Goal: Information Seeking & Learning: Find specific fact

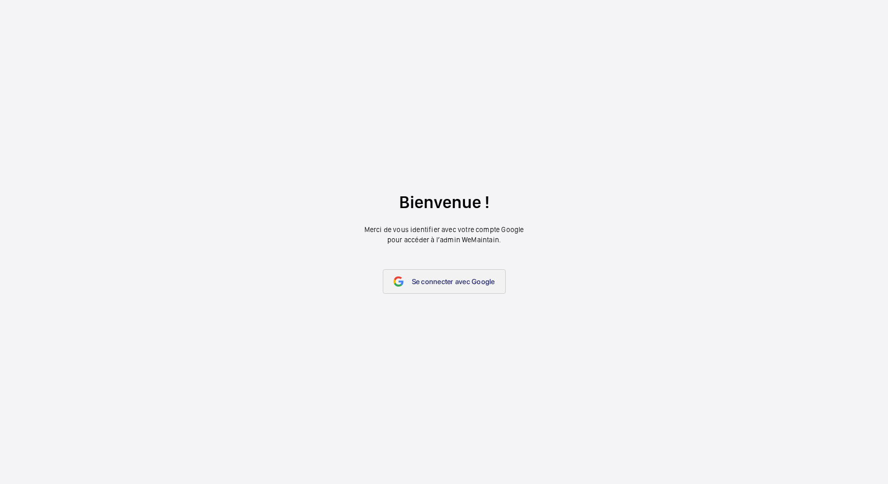
click at [453, 282] on span "Se connecter avec Google" at bounding box center [453, 282] width 83 height 8
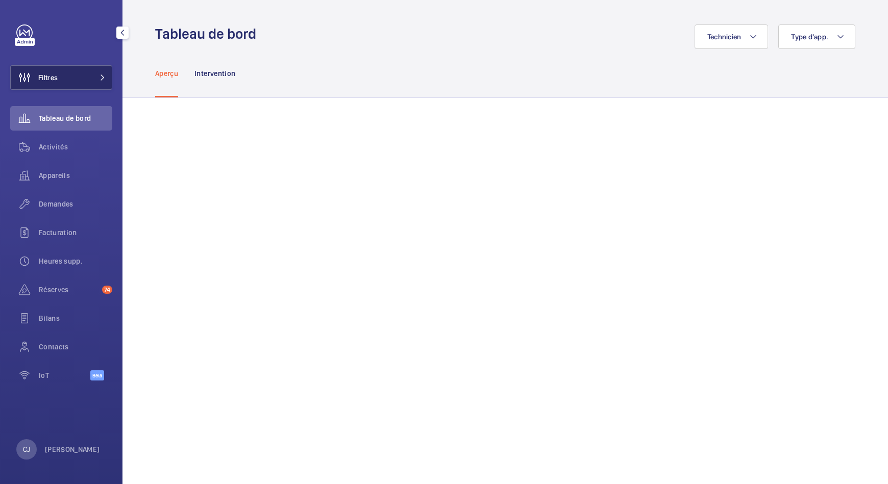
click at [58, 76] on button "Filtres" at bounding box center [61, 77] width 102 height 24
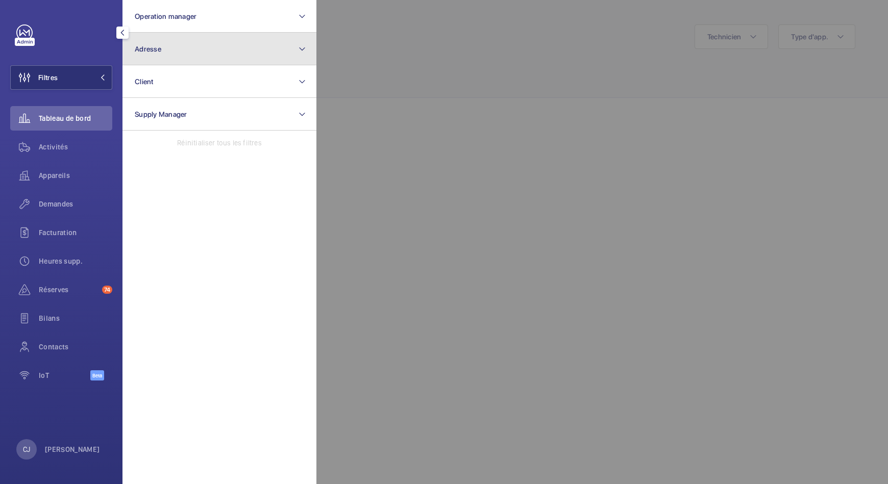
click at [260, 47] on button "Adresse" at bounding box center [219, 49] width 194 height 33
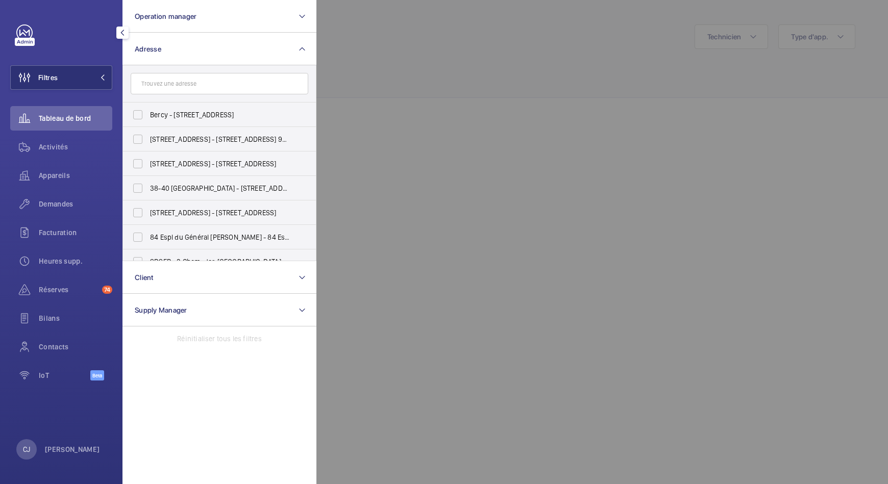
click at [208, 82] on input "text" at bounding box center [220, 83] width 178 height 21
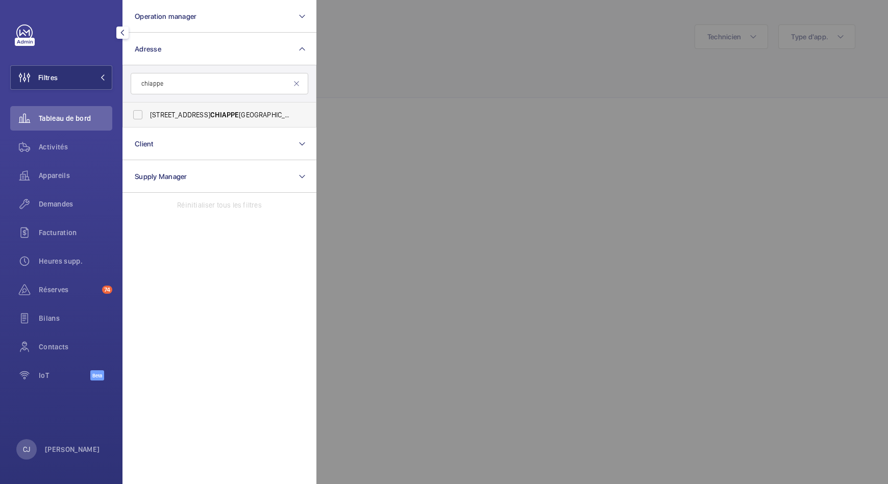
type input "chiappe"
click at [201, 107] on label "6 RUE CONVENTIONNEL CHIAPPE PARIS 13 - 6 Rue du Conventionnel Chiappe , PARIS 7…" at bounding box center [212, 115] width 178 height 24
click at [148, 107] on input "6 RUE CONVENTIONNEL CHIAPPE PARIS 13 - 6 Rue du Conventionnel Chiappe , PARIS 7…" at bounding box center [138, 115] width 20 height 20
checkbox input "true"
click at [48, 140] on div "Activités" at bounding box center [61, 147] width 102 height 24
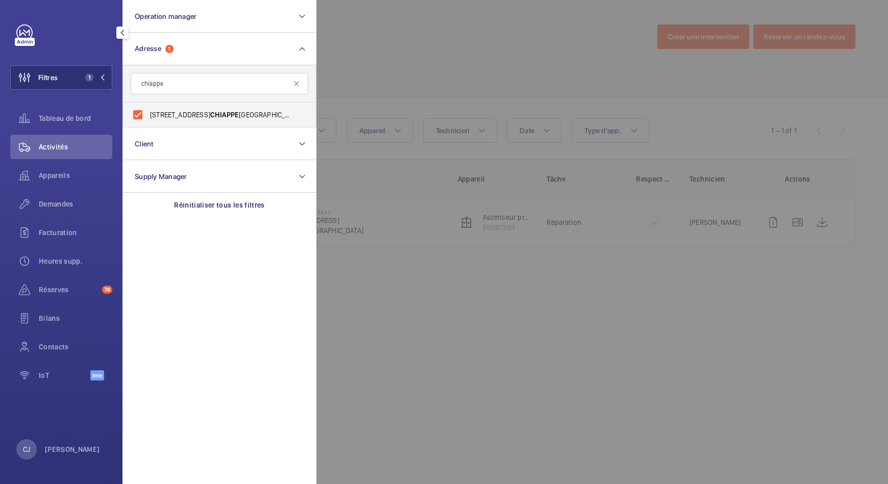
click at [488, 86] on div at bounding box center [760, 242] width 888 height 484
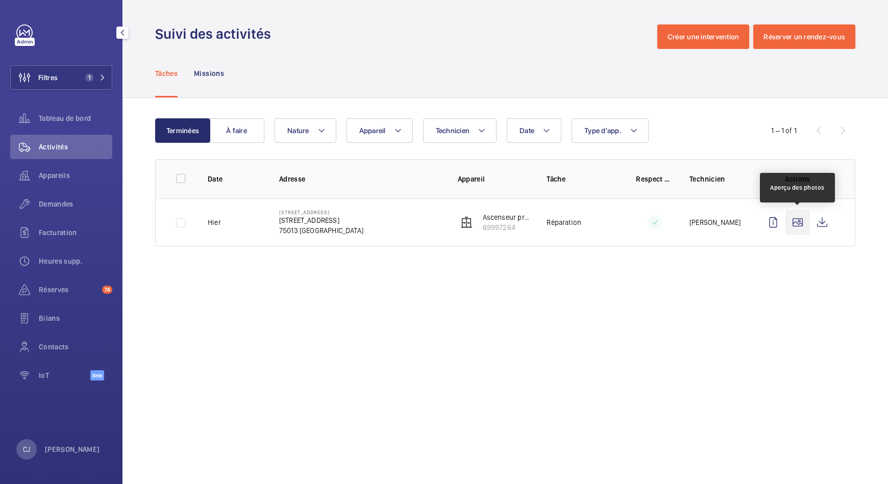
click at [798, 220] on wm-front-icon-button at bounding box center [797, 222] width 24 height 24
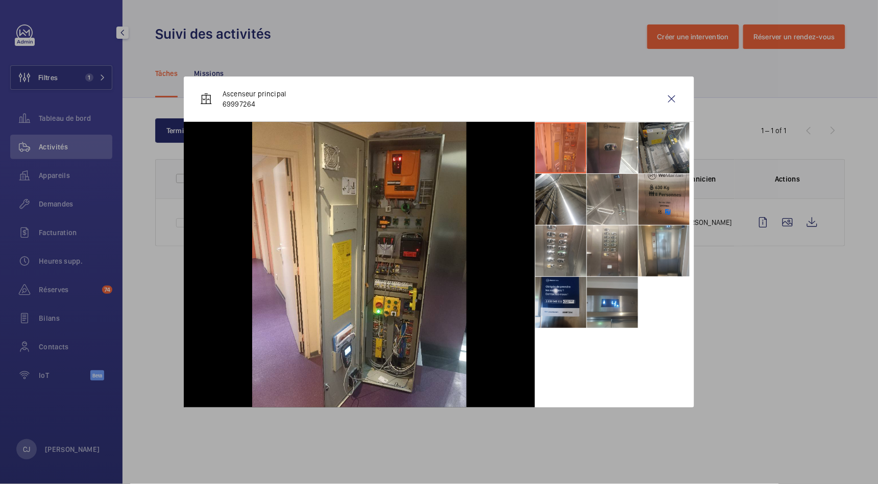
click at [580, 291] on li at bounding box center [560, 302] width 51 height 51
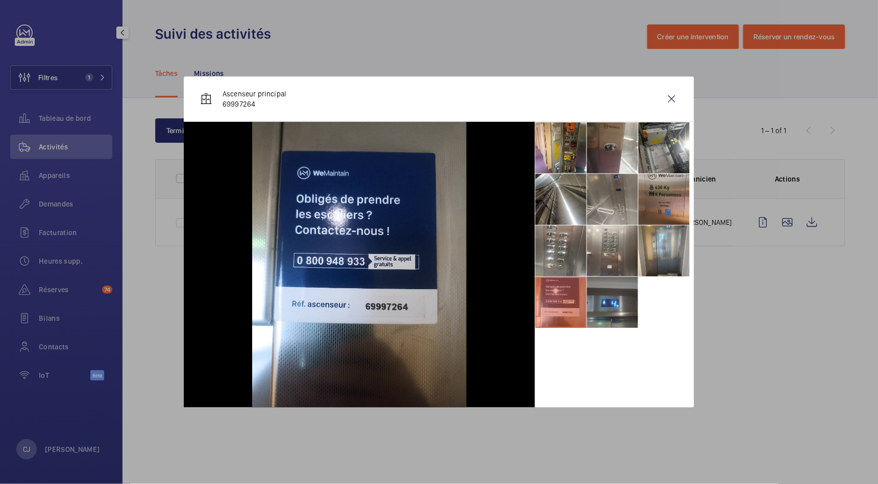
click at [604, 295] on li at bounding box center [612, 302] width 51 height 51
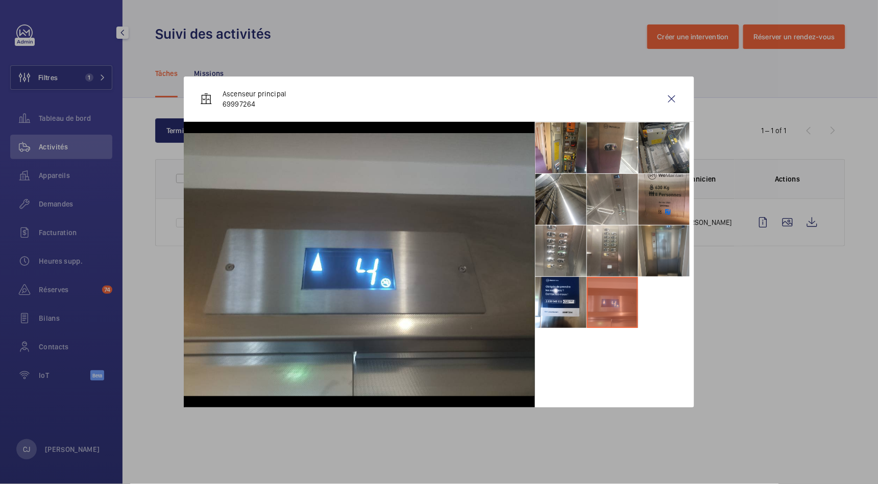
click at [671, 262] on li at bounding box center [663, 251] width 51 height 51
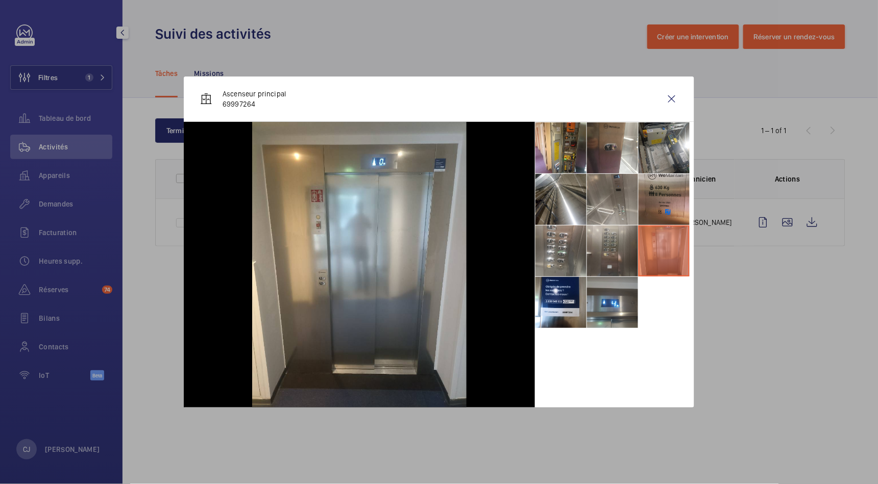
click at [625, 257] on li at bounding box center [612, 251] width 51 height 51
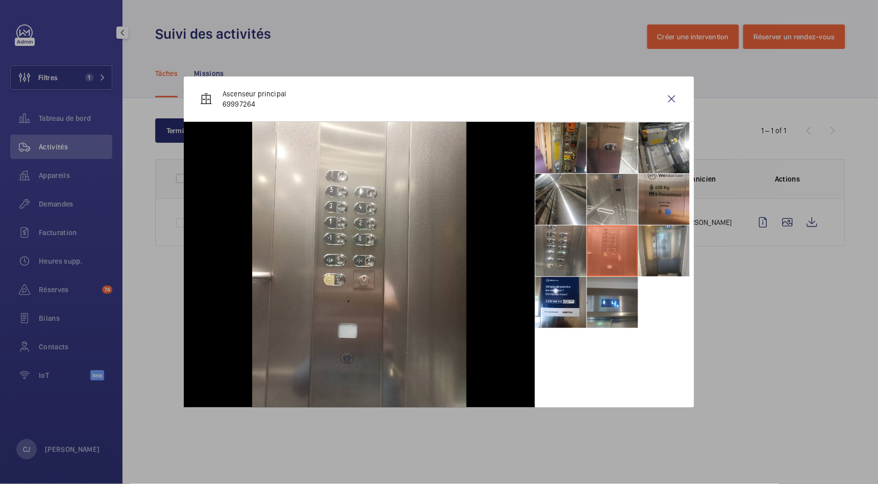
click at [550, 257] on li at bounding box center [560, 251] width 51 height 51
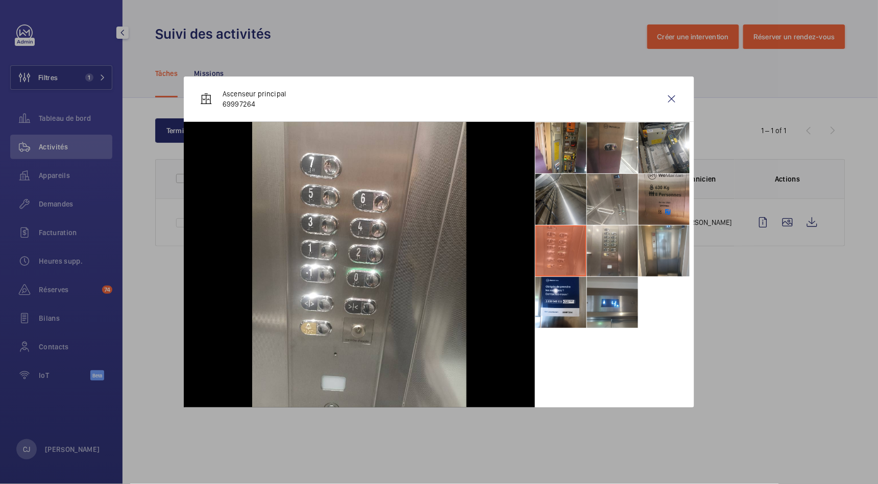
click at [556, 209] on li at bounding box center [560, 199] width 51 height 51
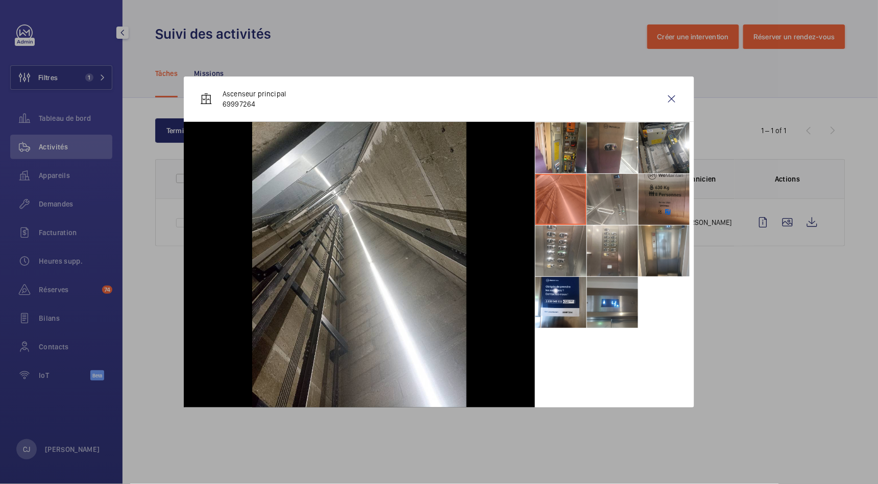
click at [650, 202] on li at bounding box center [663, 199] width 51 height 51
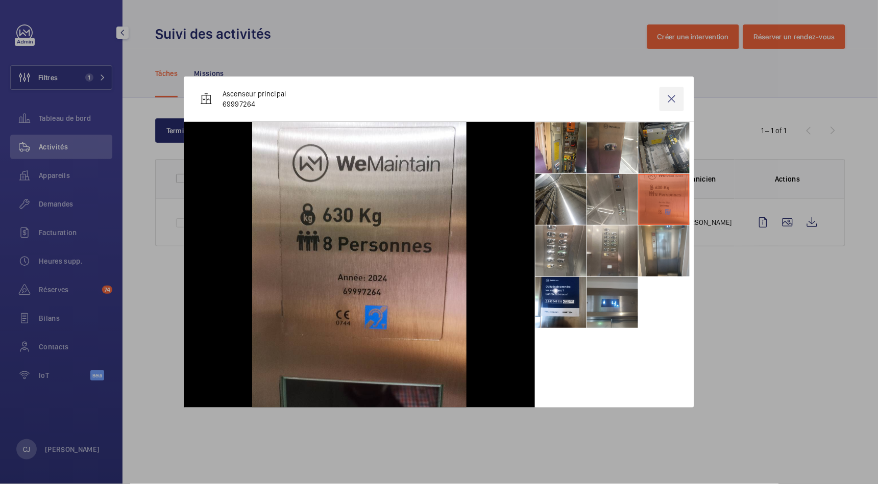
click at [670, 96] on wm-front-icon-button at bounding box center [671, 99] width 24 height 24
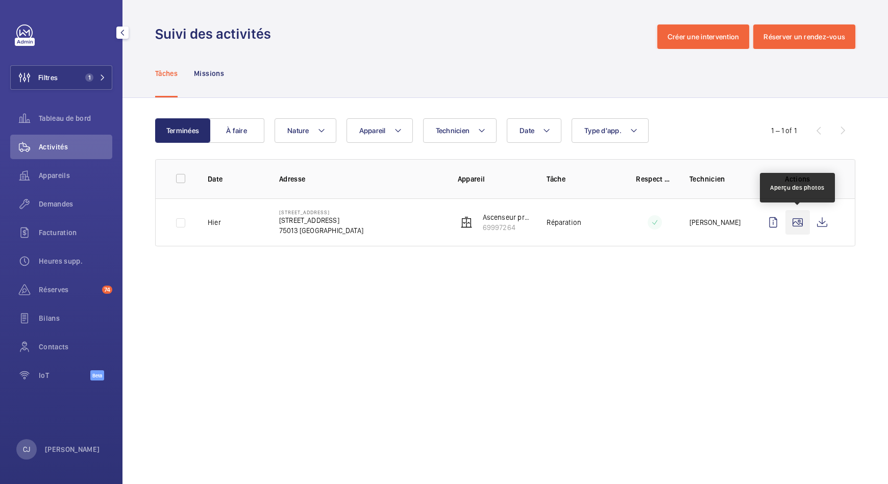
click at [801, 220] on wm-front-icon-button at bounding box center [797, 222] width 24 height 24
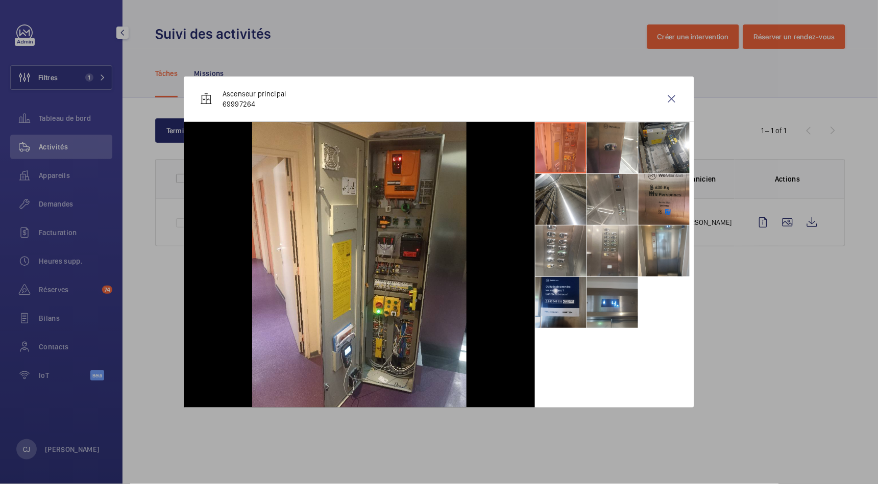
click at [554, 294] on li at bounding box center [560, 302] width 51 height 51
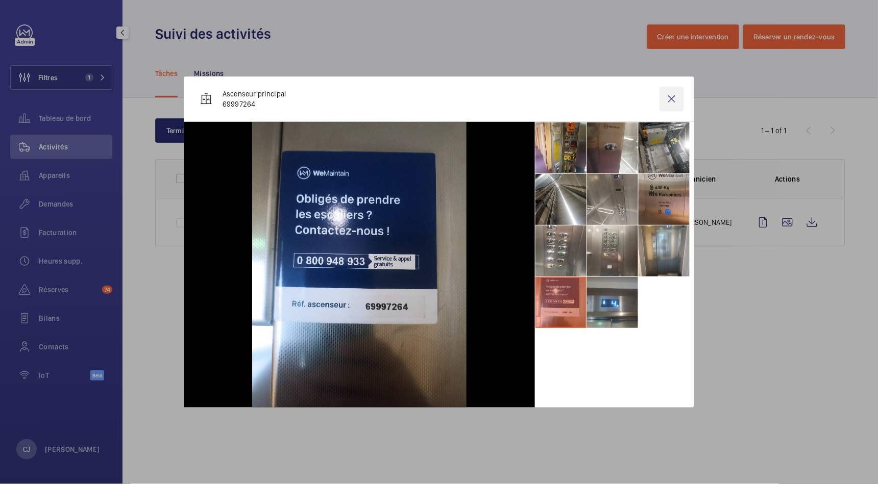
click at [673, 101] on wm-front-icon-button at bounding box center [671, 99] width 24 height 24
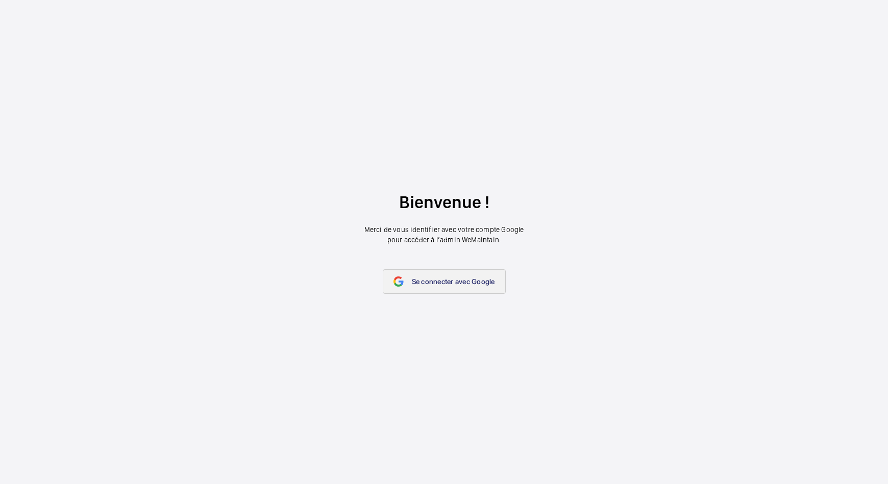
click at [423, 275] on link "Se connecter avec Google" at bounding box center [444, 281] width 123 height 24
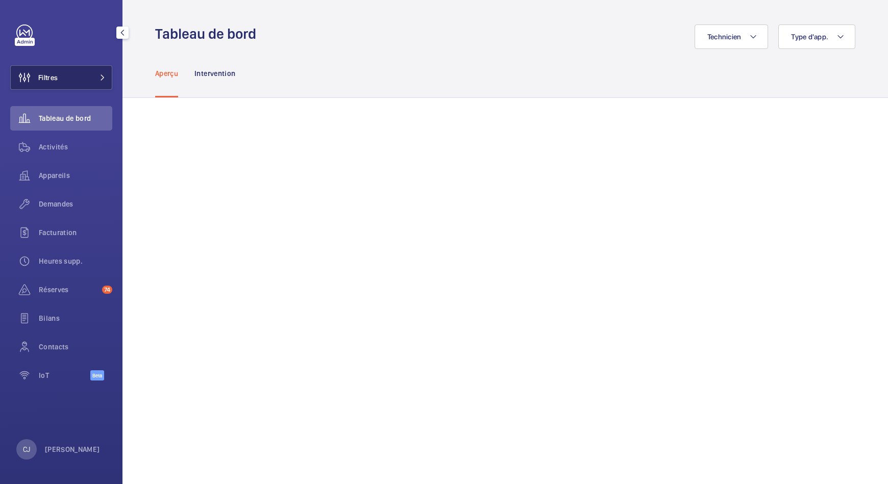
click at [57, 82] on span "Filtres" at bounding box center [47, 77] width 19 height 10
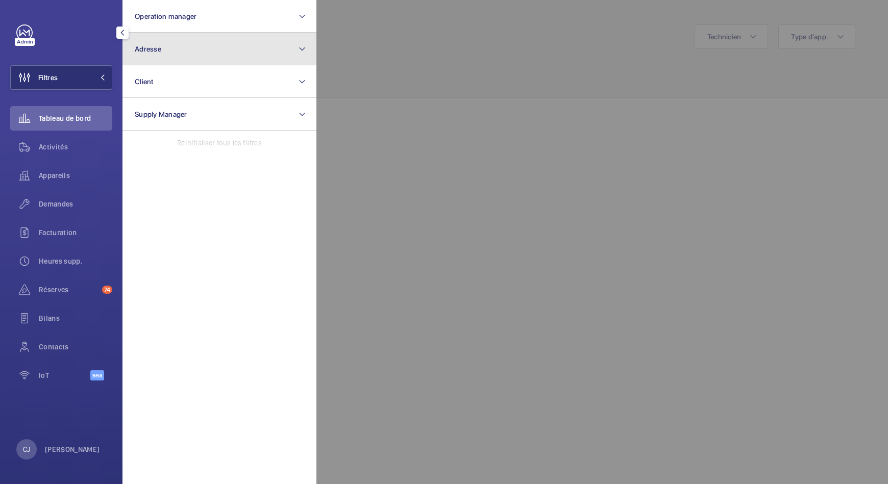
click at [190, 48] on button "Adresse" at bounding box center [219, 49] width 194 height 33
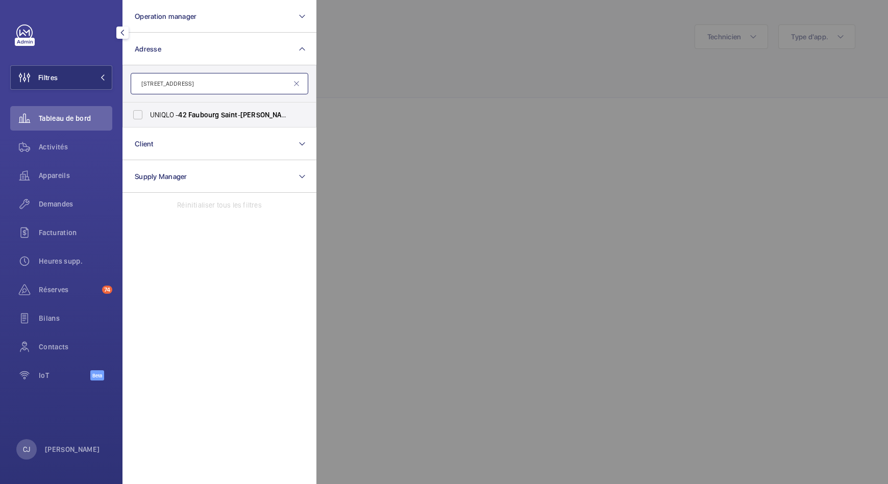
drag, startPoint x: 234, startPoint y: 83, endPoint x: 139, endPoint y: 85, distance: 95.5
click at [139, 85] on input "[STREET_ADDRESS]" at bounding box center [220, 83] width 178 height 21
paste input "[STREET_ADDRESS]"
type input "[STREET_ADDRESS][PERSON_NAME]"
click at [149, 80] on input "12-18 Rue Saint Dominique" at bounding box center [220, 83] width 178 height 21
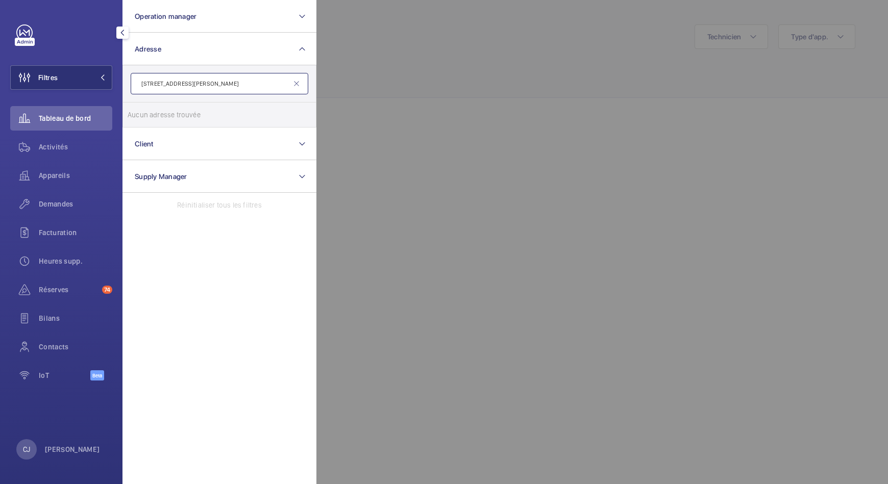
drag, startPoint x: 156, startPoint y: 82, endPoint x: 121, endPoint y: 80, distance: 34.3
click at [121, 80] on div "Filtres Operation manager Adresse 12-18 Rue Saint Dominique Aucun adresse trouv…" at bounding box center [61, 242] width 122 height 484
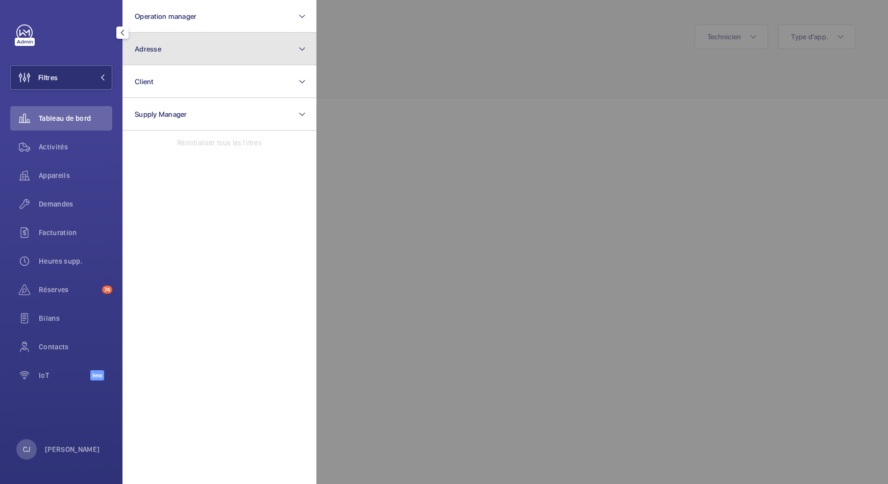
click at [163, 51] on button "Adresse" at bounding box center [219, 49] width 194 height 33
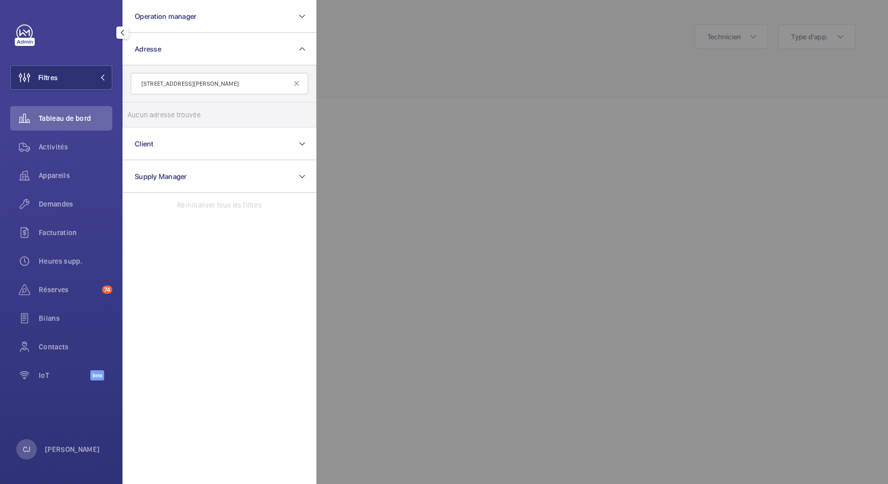
click at [156, 82] on input "12-18 Rue Saint Dominique" at bounding box center [220, 83] width 178 height 21
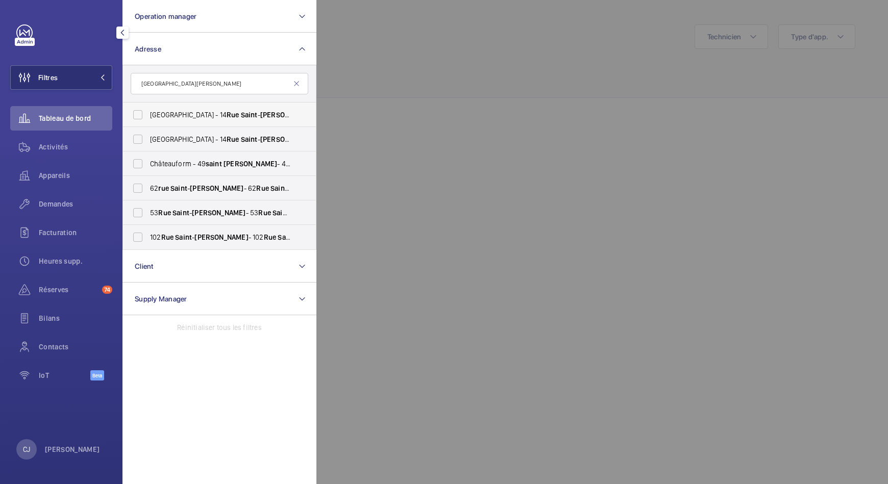
type input "Rue Saint Dominique"
click at [208, 116] on span "Hôtel de Brienne - 14 Rue Saint - Dominique , PARIS 75007" at bounding box center [220, 115] width 140 height 10
click at [148, 116] on input "Hôtel de Brienne - 14 Rue Saint - Dominique , PARIS 75007" at bounding box center [138, 115] width 20 height 20
checkbox input "true"
click at [177, 139] on span "Hôtel de Brienne - 14 Rue Saint - Dominique , PARIS 75007" at bounding box center [220, 139] width 140 height 10
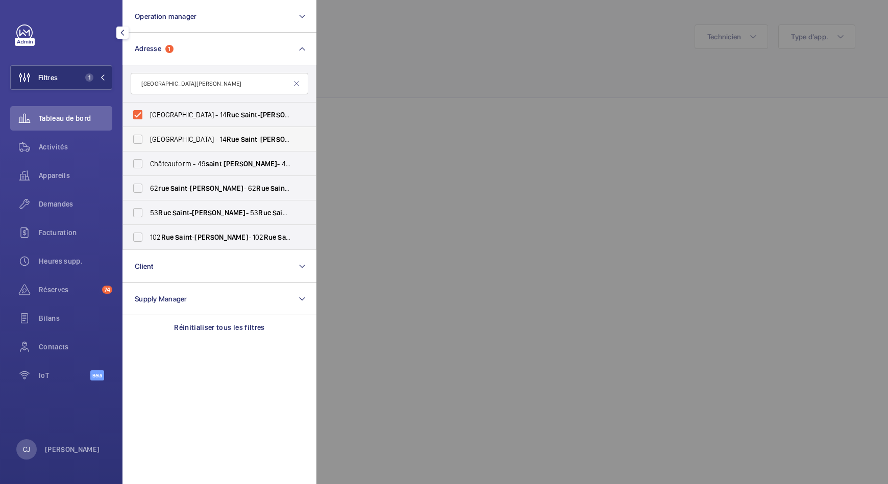
click at [148, 139] on input "Hôtel de Brienne - 14 Rue Saint - Dominique , PARIS 75007" at bounding box center [138, 139] width 20 height 20
checkbox input "true"
click at [58, 152] on div "Activités" at bounding box center [61, 147] width 102 height 24
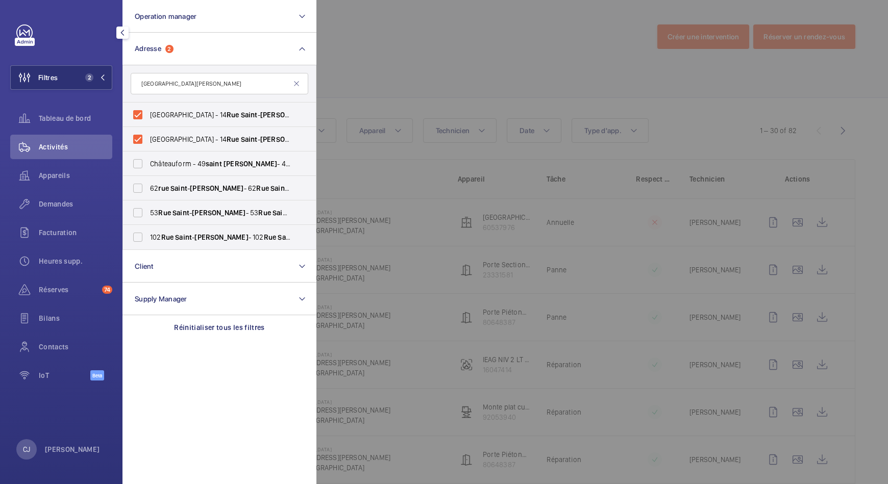
click at [504, 153] on div at bounding box center [760, 242] width 888 height 484
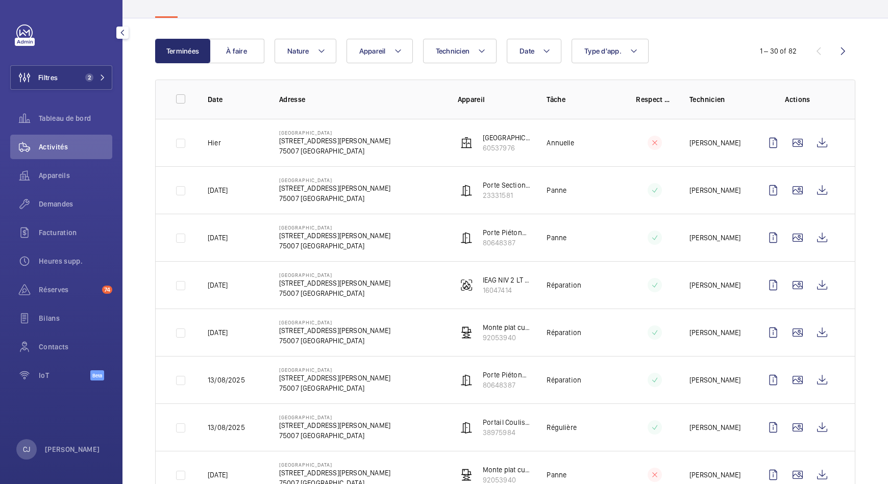
scroll to position [23, 0]
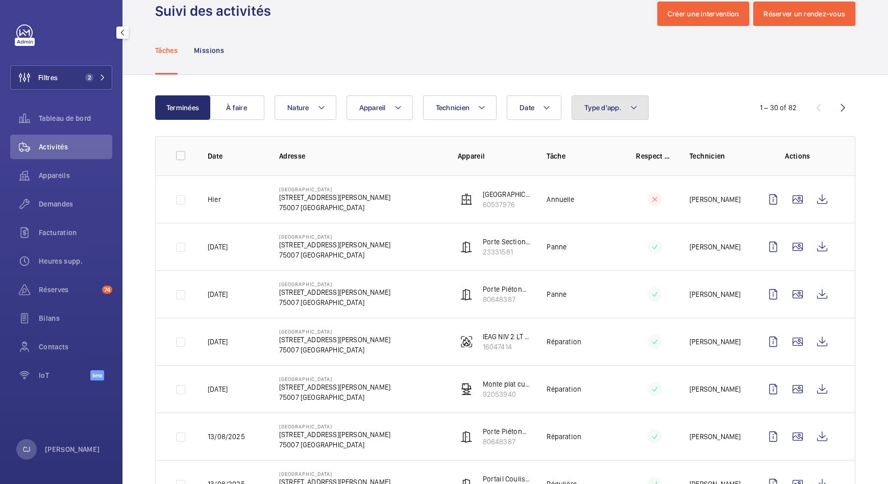
click at [637, 106] on mat-icon at bounding box center [634, 108] width 8 height 12
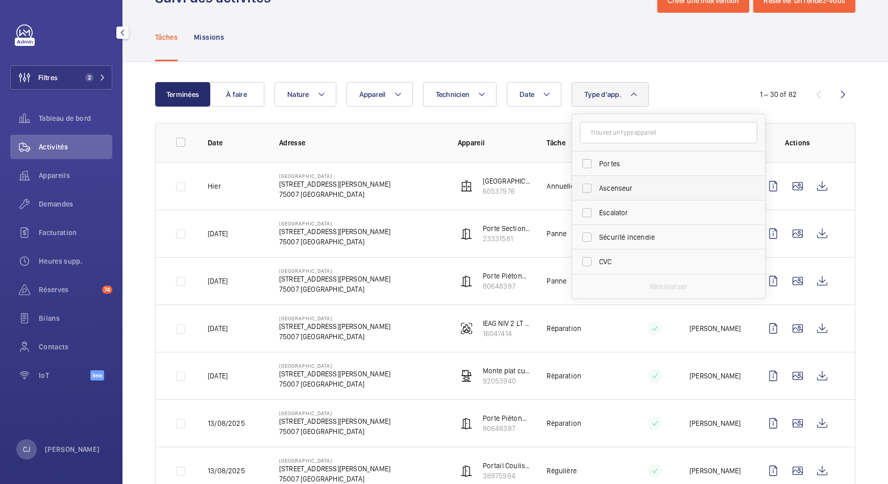
scroll to position [31, 0]
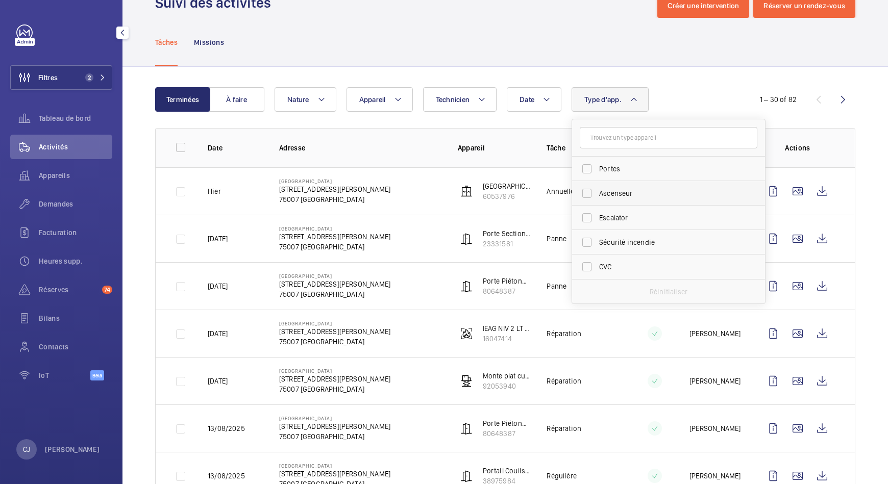
click at [592, 195] on label "Ascenseur" at bounding box center [661, 193] width 178 height 24
click at [592, 195] on input "Ascenseur" at bounding box center [587, 193] width 20 height 20
checkbox input "true"
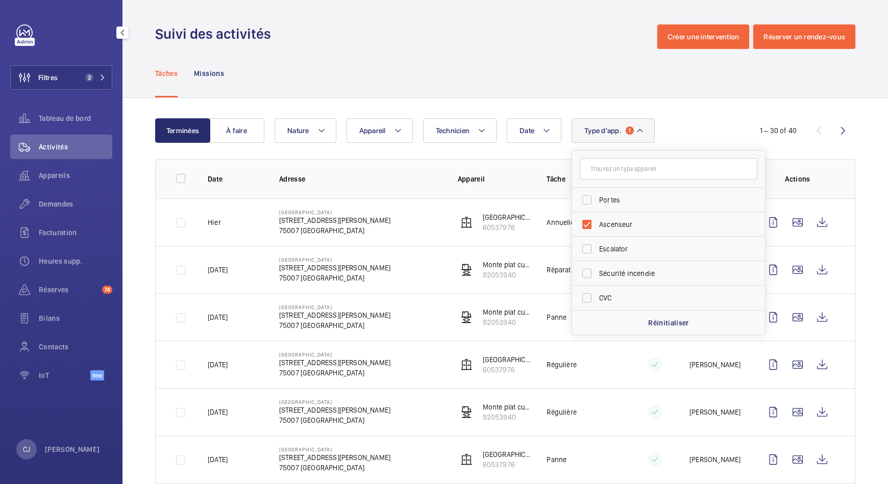
click at [431, 79] on div "Tâches Missions" at bounding box center [505, 73] width 700 height 48
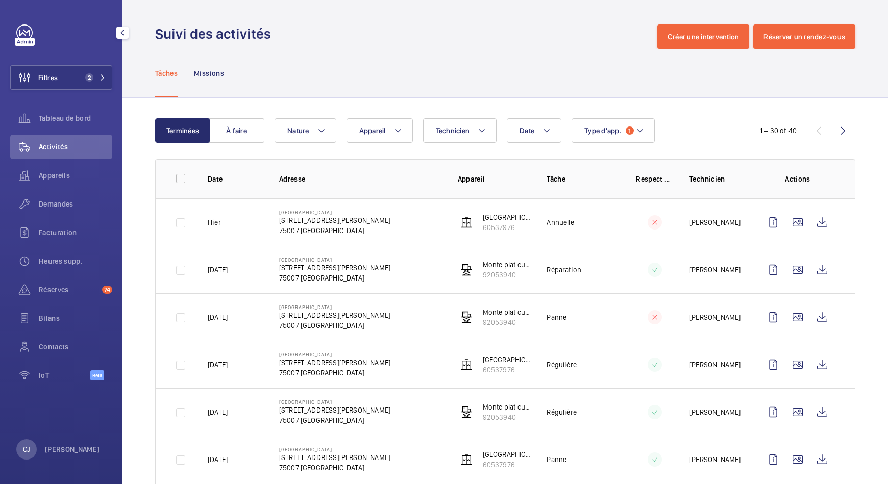
click at [509, 275] on p "92053940" at bounding box center [507, 275] width 48 height 10
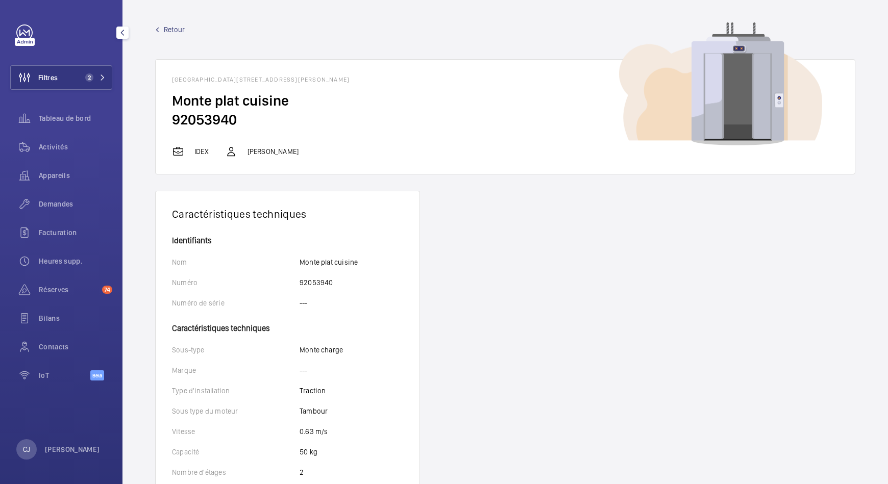
scroll to position [2, 0]
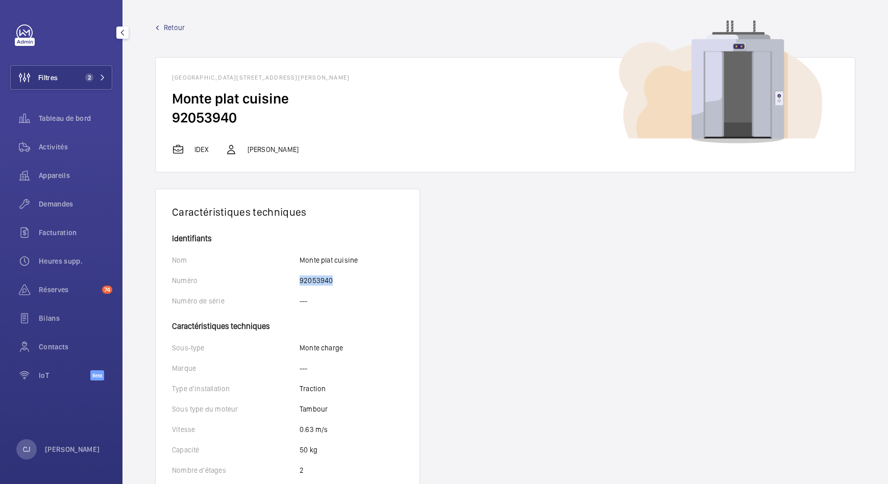
drag, startPoint x: 340, startPoint y: 283, endPoint x: 301, endPoint y: 278, distance: 39.7
click at [301, 278] on div "Numéro 92053940" at bounding box center [287, 281] width 231 height 10
copy p "92053940"
